Goal: Task Accomplishment & Management: Use online tool/utility

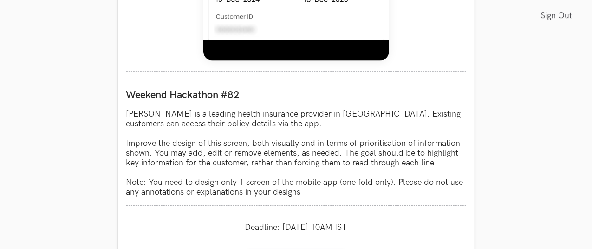
scroll to position [776, 0]
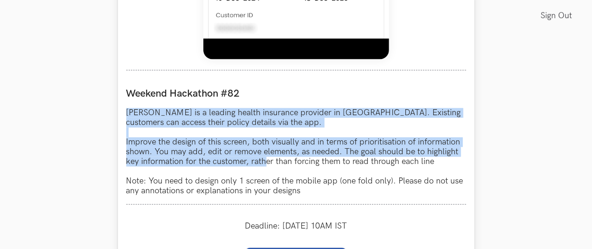
drag, startPoint x: 125, startPoint y: 105, endPoint x: 267, endPoint y: 163, distance: 152.7
click at [267, 163] on p "Niva Bupa is a leading health insurance provider in India. Existing customers c…" at bounding box center [296, 152] width 340 height 88
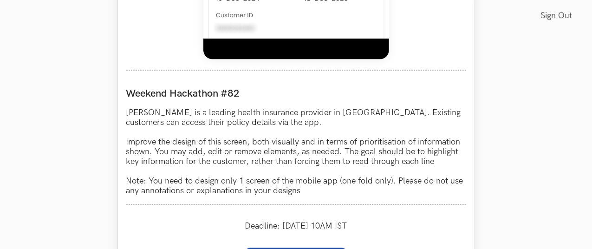
click at [255, 182] on p "Niva Bupa is a leading health insurance provider in India. Existing customers c…" at bounding box center [296, 152] width 340 height 88
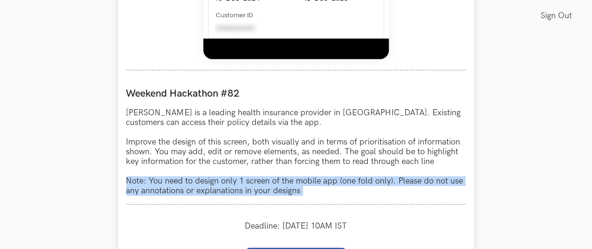
click at [255, 182] on p "Niva Bupa is a leading health insurance provider in India. Existing customers c…" at bounding box center [296, 152] width 340 height 88
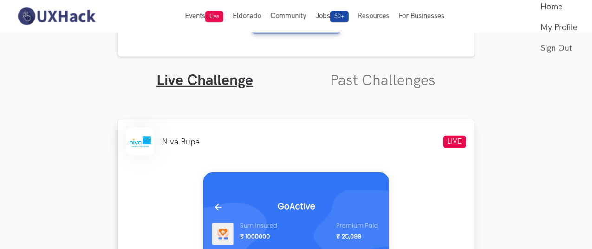
scroll to position [250, 0]
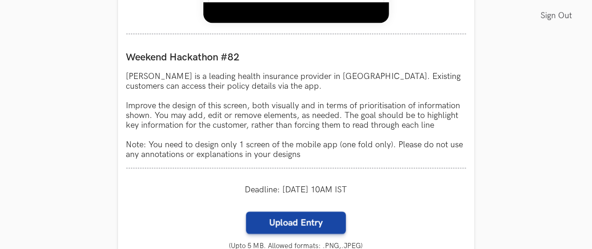
scroll to position [813, 0]
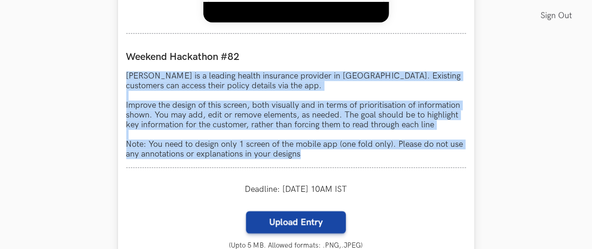
drag, startPoint x: 127, startPoint y: 75, endPoint x: 311, endPoint y: 159, distance: 202.2
click at [311, 159] on p "Niva Bupa is a leading health insurance provider in India. Existing customers c…" at bounding box center [296, 116] width 340 height 88
copy p "Niva Bupa is a leading health insurance provider in India. Existing customers c…"
click at [355, 85] on p "Niva Bupa is a leading health insurance provider in India. Existing customers c…" at bounding box center [296, 116] width 340 height 88
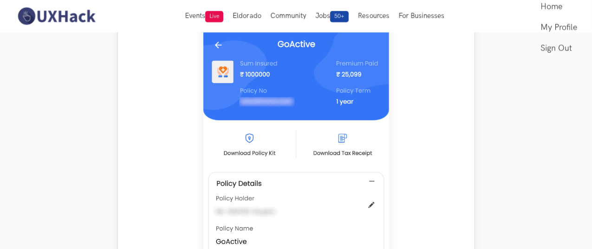
scroll to position [293, 0]
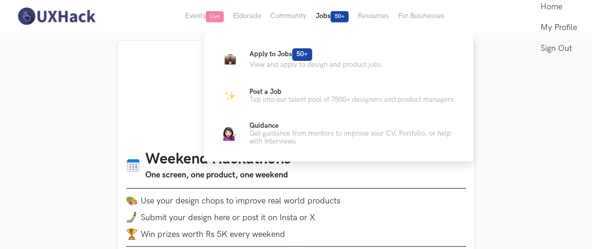
click at [333, 23] on button "Jobs 50+" at bounding box center [332, 16] width 42 height 33
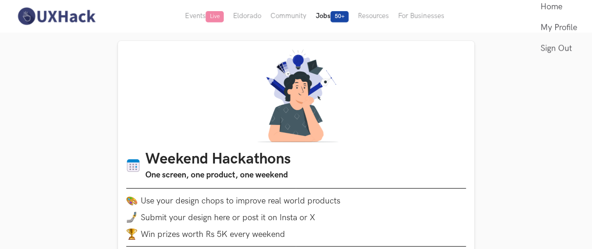
click at [333, 18] on button "Jobs 50+" at bounding box center [332, 16] width 42 height 33
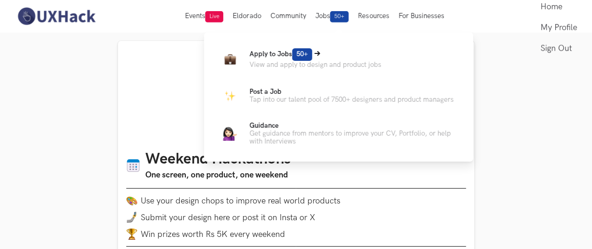
click at [284, 48] on p "Apply to Jobs 50+" at bounding box center [315, 54] width 132 height 13
click at [279, 138] on p "Get guidance from mentors to improve your CV, Portfolio, or help with Interviews" at bounding box center [353, 138] width 209 height 16
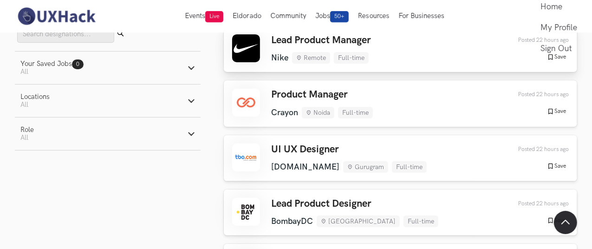
scroll to position [83, 0]
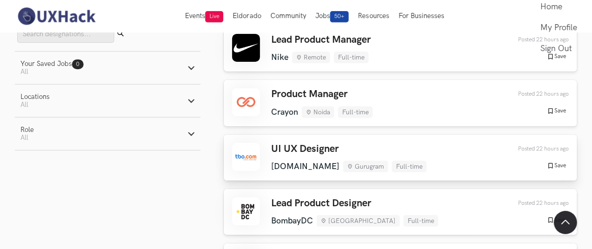
click at [269, 147] on div "UI UX Designer TBO.COM Gurugram Full-time TBO.COM Gurugram Full-time 22 hours a…" at bounding box center [400, 157] width 337 height 29
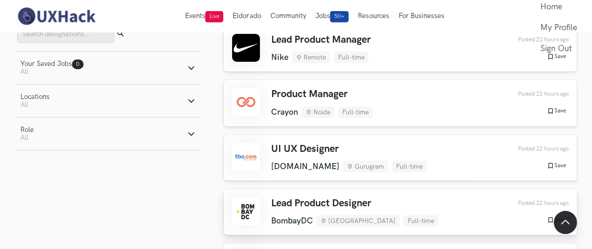
click at [314, 197] on h3 "Lead Product Designer" at bounding box center [354, 203] width 167 height 12
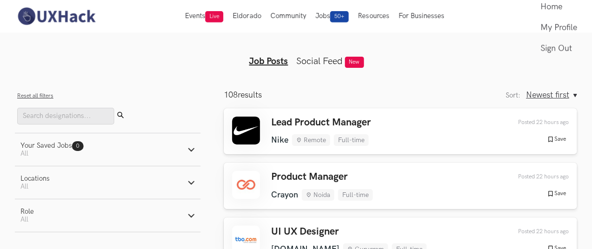
click at [58, 213] on button "Role Active filters: All" at bounding box center [108, 215] width 186 height 33
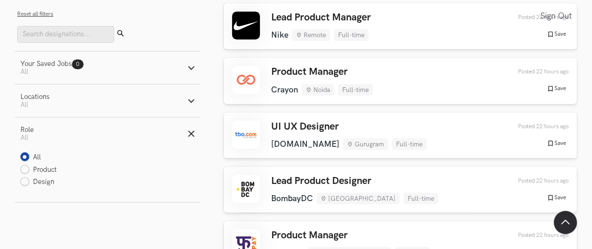
scroll to position [107, 0]
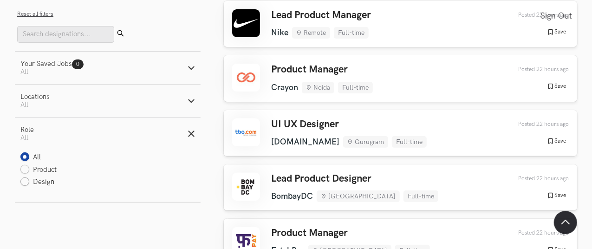
click at [47, 185] on label "Design" at bounding box center [37, 182] width 34 height 10
click at [29, 185] on input "Design" at bounding box center [24, 182] width 9 height 9
radio input "true"
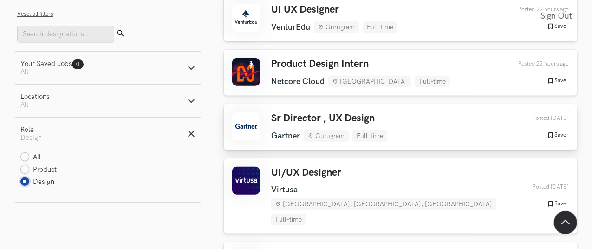
scroll to position [253, 0]
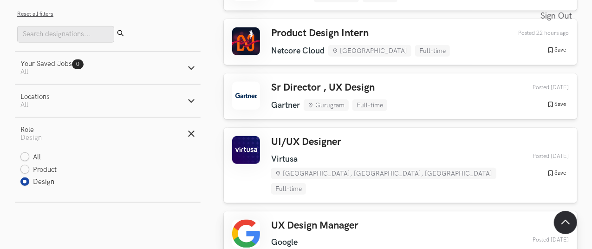
click at [278, 220] on h3 "UX Design Manager" at bounding box center [391, 226] width 240 height 12
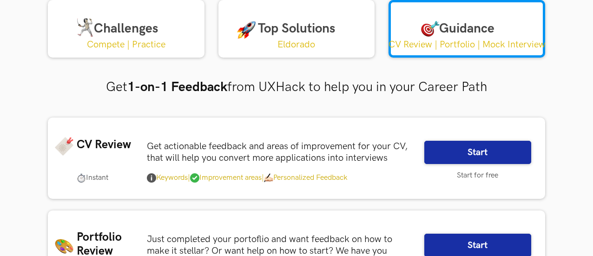
scroll to position [77, 0]
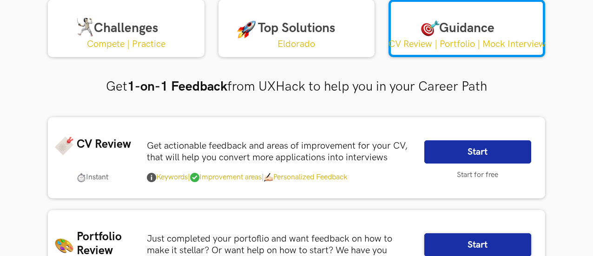
click at [443, 149] on link "Start" at bounding box center [477, 151] width 107 height 23
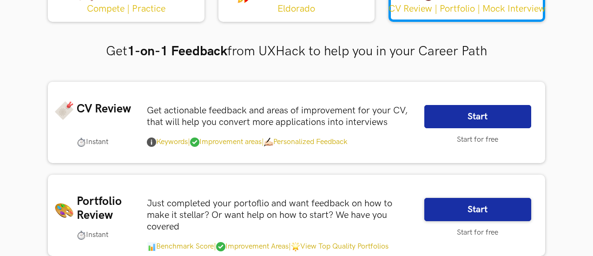
scroll to position [115, 0]
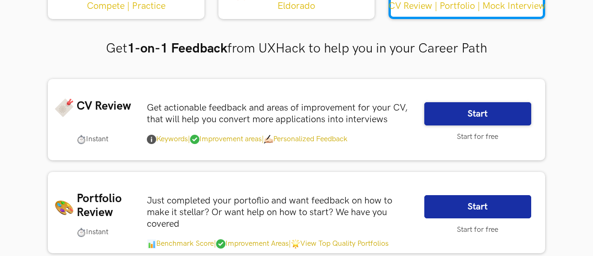
click at [453, 208] on link "Start" at bounding box center [477, 206] width 107 height 23
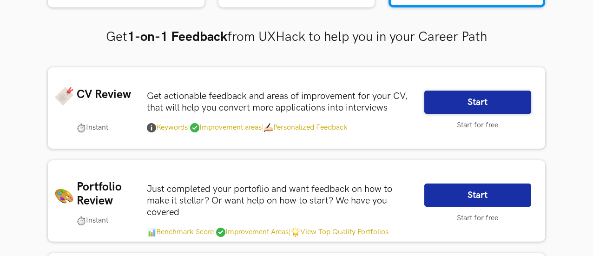
scroll to position [0, 0]
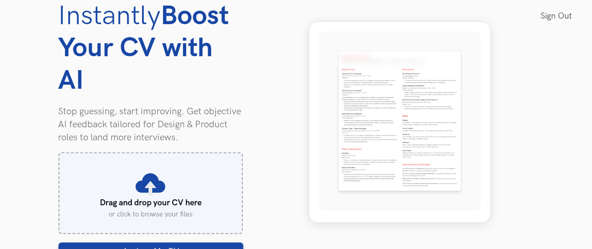
scroll to position [94, 0]
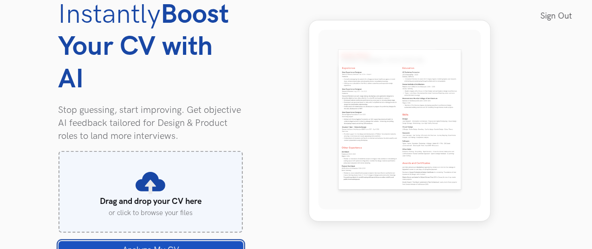
click at [159, 241] on button "Analyze My CV Loading" at bounding box center [151, 250] width 185 height 19
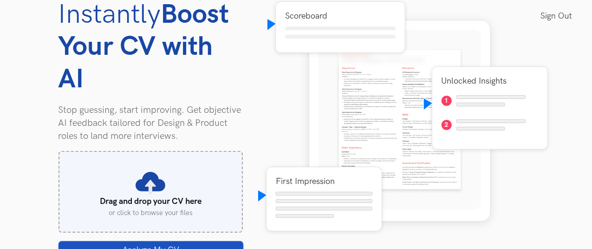
scroll to position [104, 0]
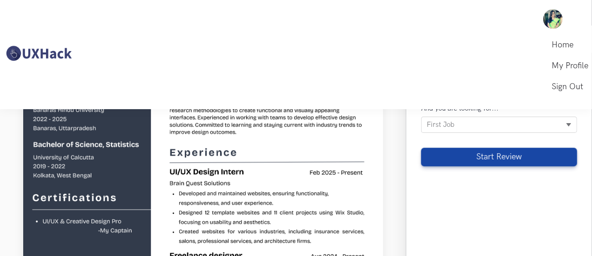
scroll to position [113, 0]
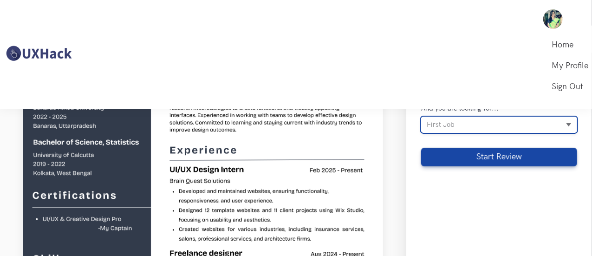
click at [466, 122] on select "[DEMOGRAPHIC_DATA] First Job Career transition To switch to higher or same role" at bounding box center [499, 125] width 156 height 17
click at [421, 117] on select "[DEMOGRAPHIC_DATA] First Job Career transition To switch to higher or same role" at bounding box center [499, 125] width 156 height 17
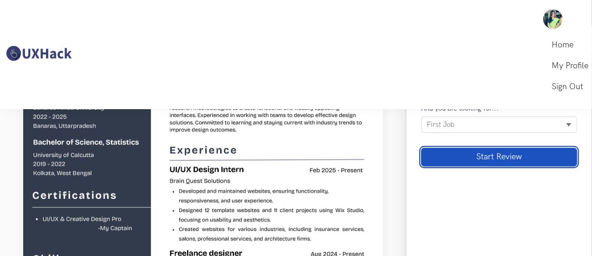
click at [463, 156] on button "Start Review" at bounding box center [499, 157] width 156 height 19
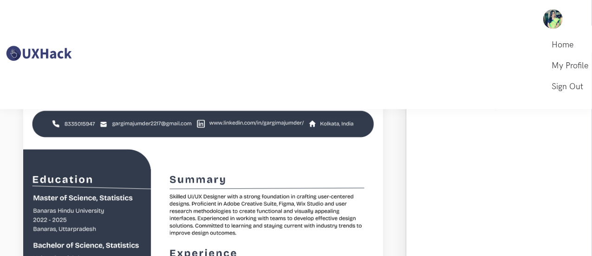
scroll to position [0, 0]
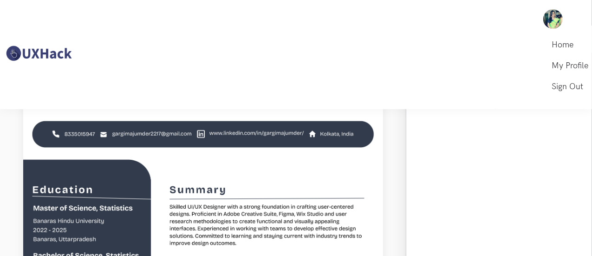
click at [441, 88] on h6 "🤔 Hmm, AI is not Responding" at bounding box center [499, 87] width 156 height 9
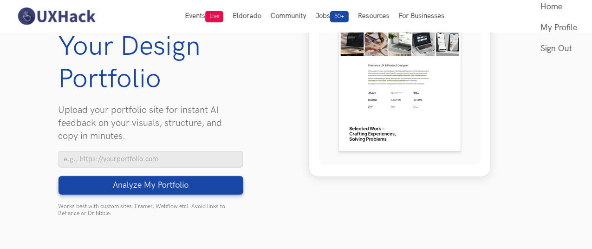
scroll to position [129, 0]
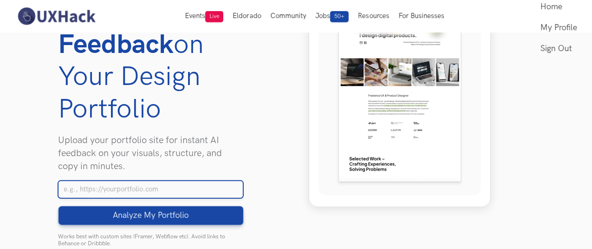
click at [217, 181] on input "Your Portfolio URL" at bounding box center [151, 189] width 185 height 17
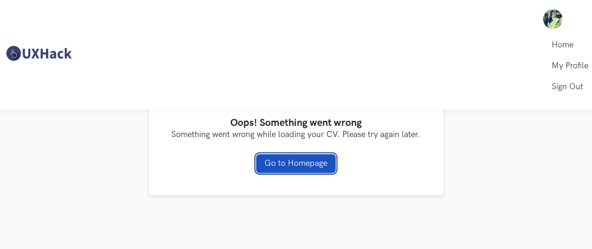
click at [311, 171] on link "Go to Homepage" at bounding box center [295, 163] width 79 height 19
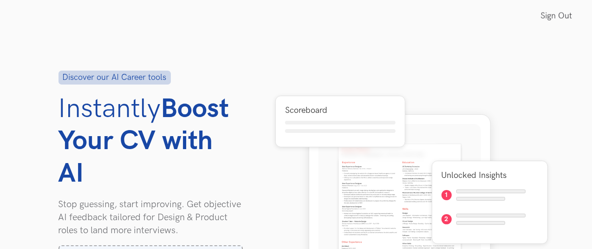
scroll to position [114, 0]
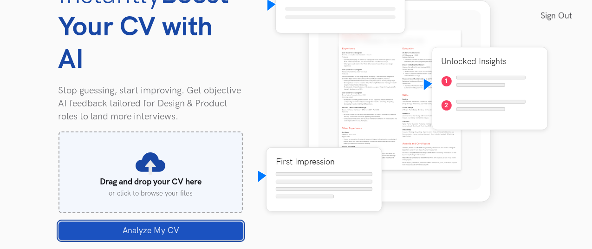
click at [170, 222] on button "Analyze My CV Loading" at bounding box center [151, 231] width 185 height 19
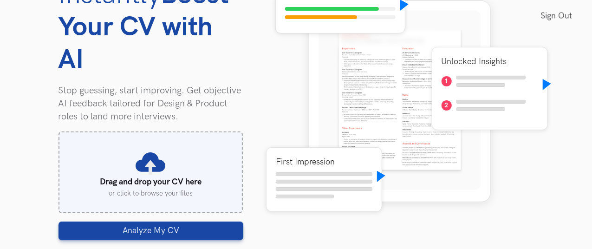
scroll to position [124, 0]
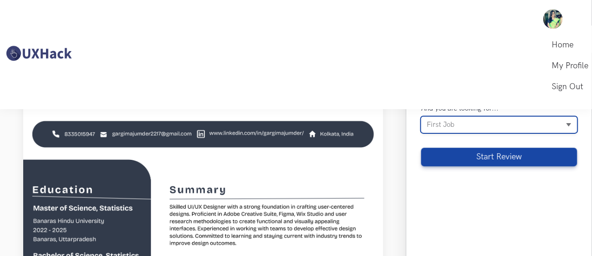
click at [484, 123] on select "[DEMOGRAPHIC_DATA] First Job Career transition To switch to higher or same role" at bounding box center [499, 125] width 156 height 17
click at [421, 117] on select "[DEMOGRAPHIC_DATA] First Job Career transition To switch to higher or same role" at bounding box center [499, 125] width 156 height 17
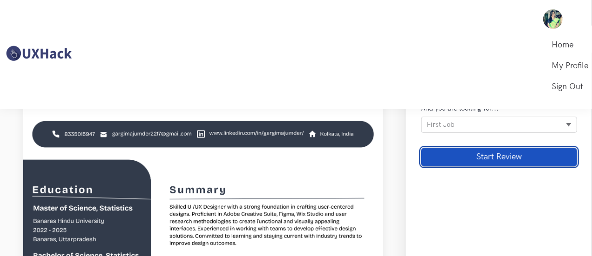
click at [461, 156] on button "Start Review" at bounding box center [499, 157] width 156 height 19
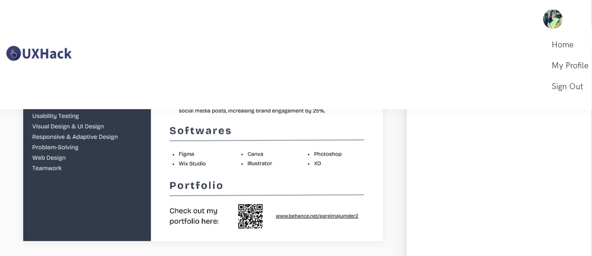
scroll to position [10, 0]
